Goal: Use online tool/utility

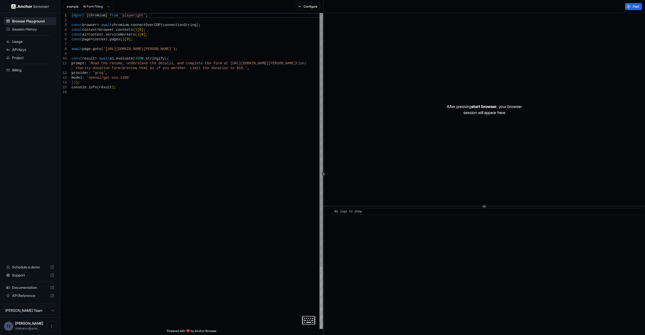
click at [190, 26] on div "import { chromium } from 'playwright' ; const browser = await chromium . connec…" at bounding box center [197, 209] width 251 height 392
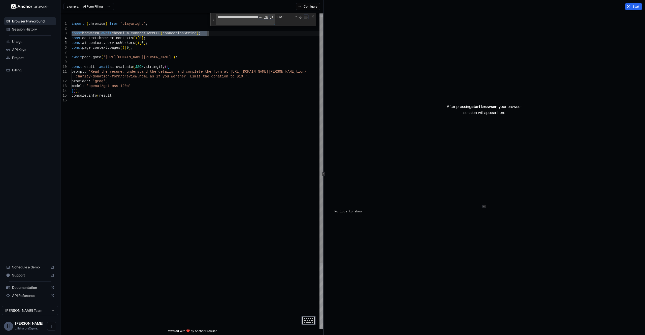
type textarea "**********"
click at [188, 32] on div "import { chromium } from 'playwright' ; const browser = await chromium . connec…" at bounding box center [197, 210] width 251 height 405
click at [188, 33] on div "import { chromium } from 'playwright' ; const browser = await chromium . connec…" at bounding box center [197, 210] width 251 height 405
click at [242, 21] on textarea "**********" at bounding box center [237, 19] width 42 height 11
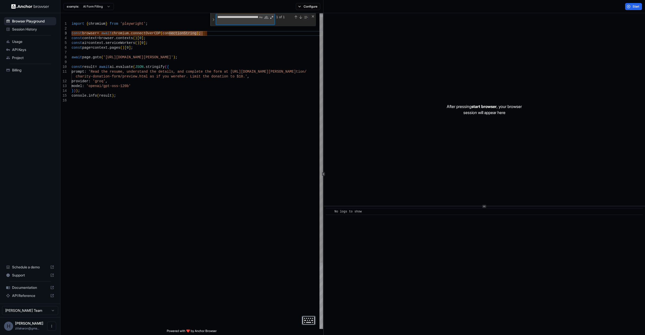
paste textarea "Find"
type textarea "**********"
click at [189, 106] on div "import { chromium } from 'playwright' ; const browser = await chromium . connec…" at bounding box center [197, 213] width 251 height 400
click at [404, 109] on div "After pressing start browser , your browser session will appear here" at bounding box center [484, 109] width 321 height 192
click at [313, 17] on div "Close (Escape)" at bounding box center [313, 16] width 4 height 4
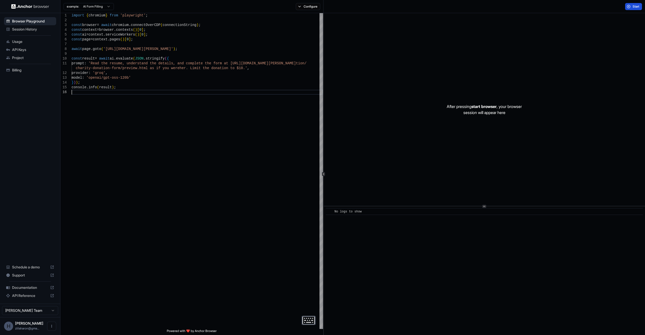
click at [637, 5] on span "Start" at bounding box center [636, 7] width 7 height 4
type textarea "**********"
click at [278, 58] on div "import { chromium } from 'playwright' ; const browser = await chromium . connec…" at bounding box center [197, 209] width 251 height 392
click at [105, 25] on div "**********" at bounding box center [191, 170] width 263 height 315
click at [188, 26] on div "import { chromium } from 'playwright' ; const browser = await chromium . connec…" at bounding box center [197, 209] width 251 height 392
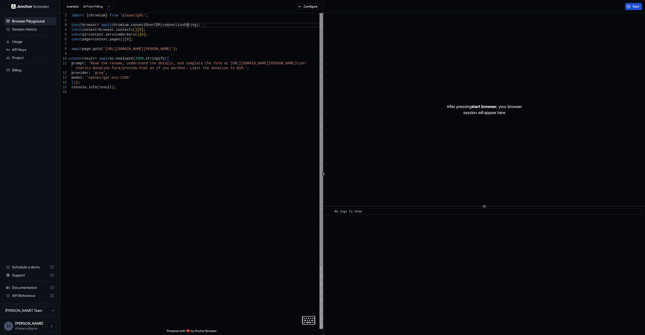
click at [188, 26] on div "import { chromium } from 'playwright' ; const browser = await chromium . connec…" at bounding box center [197, 209] width 251 height 392
click at [42, 21] on span "Browser Playground" at bounding box center [33, 21] width 42 height 5
click at [15, 49] on span "API Keys" at bounding box center [33, 49] width 42 height 5
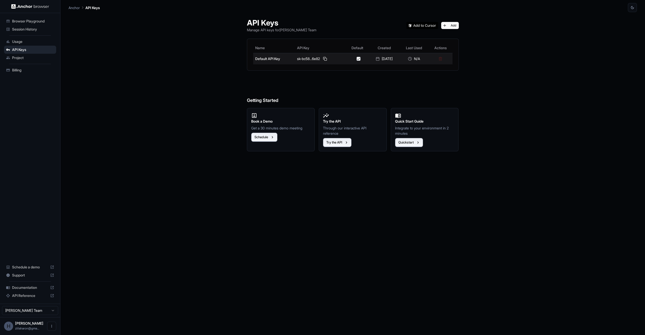
click at [297, 60] on div "sk-bc58...6e82" at bounding box center [320, 59] width 47 height 6
click at [17, 42] on span "Usage" at bounding box center [33, 41] width 42 height 5
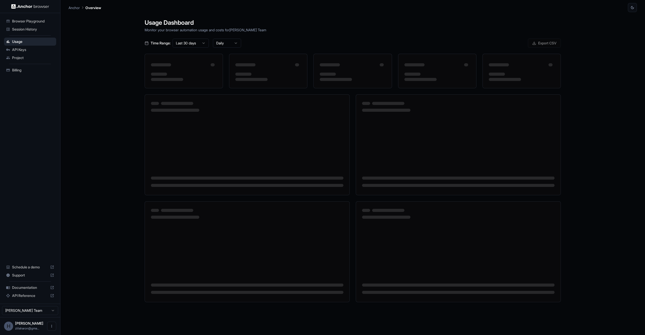
click at [17, 26] on div "Session History" at bounding box center [30, 29] width 52 height 8
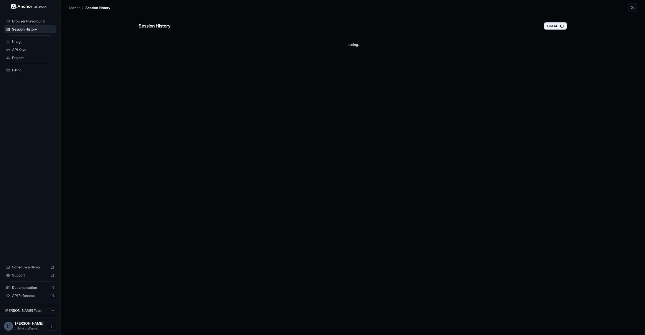
click at [18, 20] on span "Browser Playground" at bounding box center [33, 21] width 42 height 5
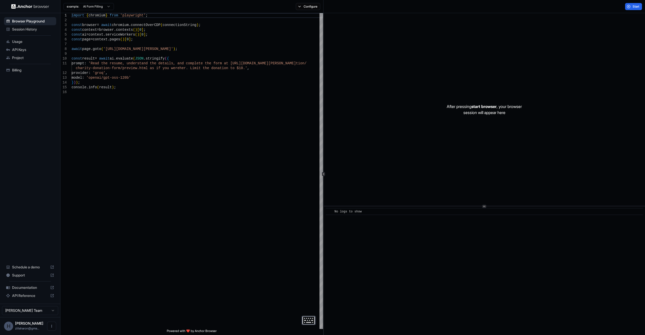
click at [29, 291] on div "Documentation" at bounding box center [30, 287] width 52 height 8
click at [26, 296] on span "API Reference" at bounding box center [30, 295] width 36 height 5
click at [29, 286] on span "Documentation" at bounding box center [30, 287] width 36 height 5
click at [154, 26] on div "import { chromium } from 'playwright' ; const browser = await chromium . connec…" at bounding box center [197, 209] width 251 height 392
